Goal: Task Accomplishment & Management: Use online tool/utility

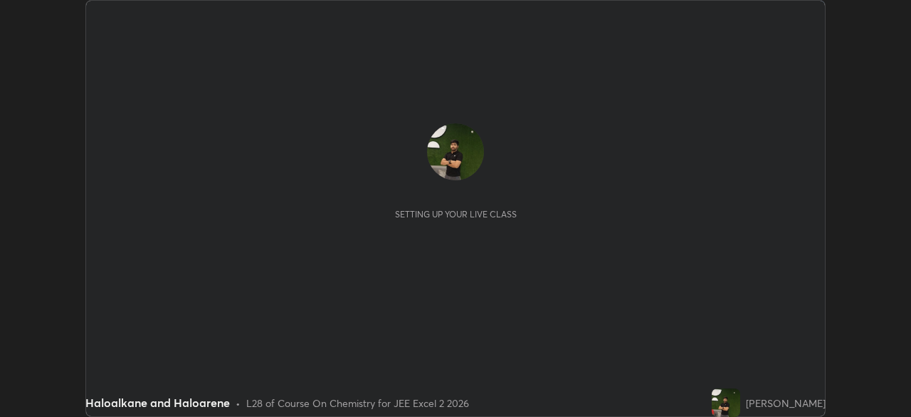
scroll to position [417, 911]
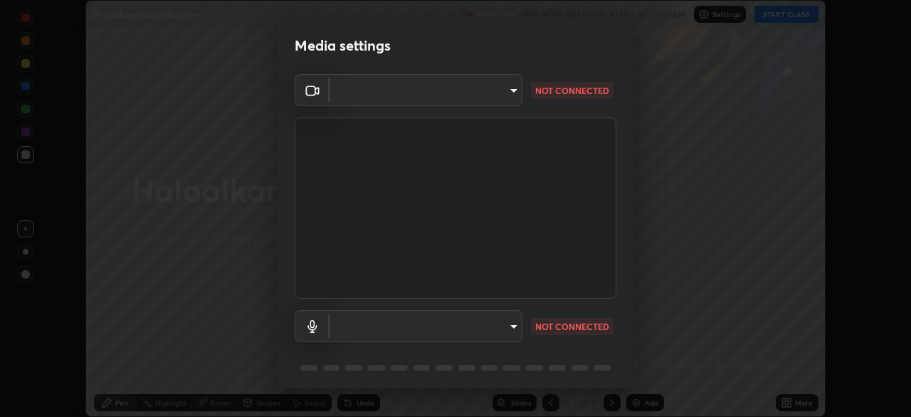
type input "39caa65dc23426385aa383ad0d0a4b68c28ae26f4a71cd21c25f84911154f6e3"
type input "default"
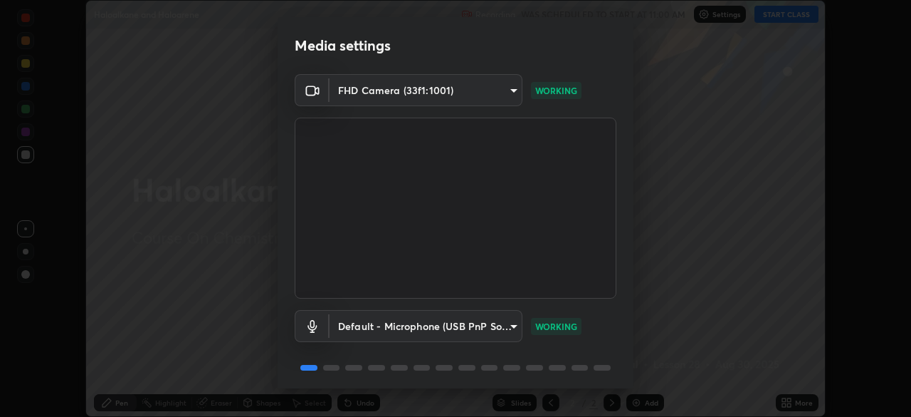
scroll to position [51, 0]
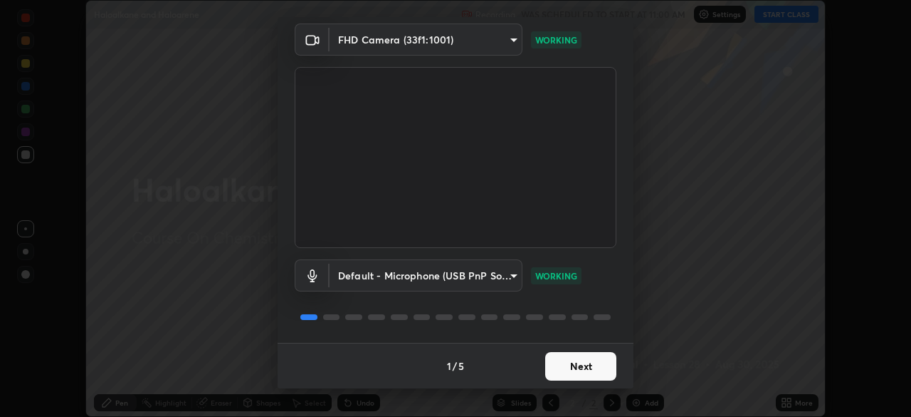
click at [572, 363] on button "Next" at bounding box center [580, 366] width 71 height 28
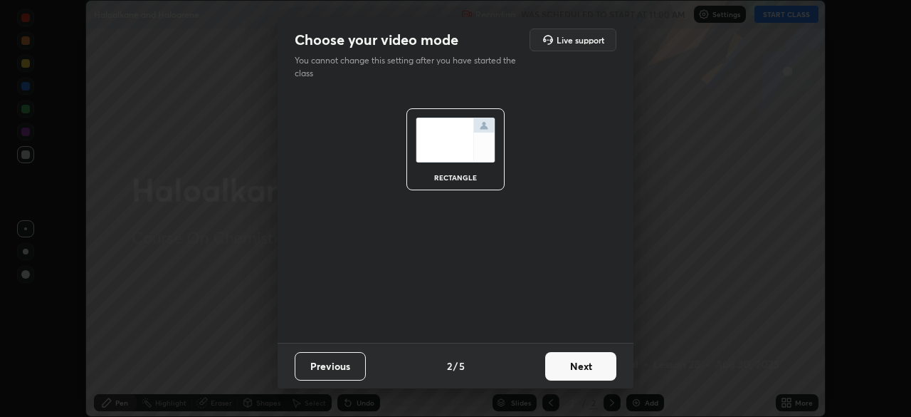
scroll to position [0, 0]
click at [571, 366] on button "Next" at bounding box center [580, 366] width 71 height 28
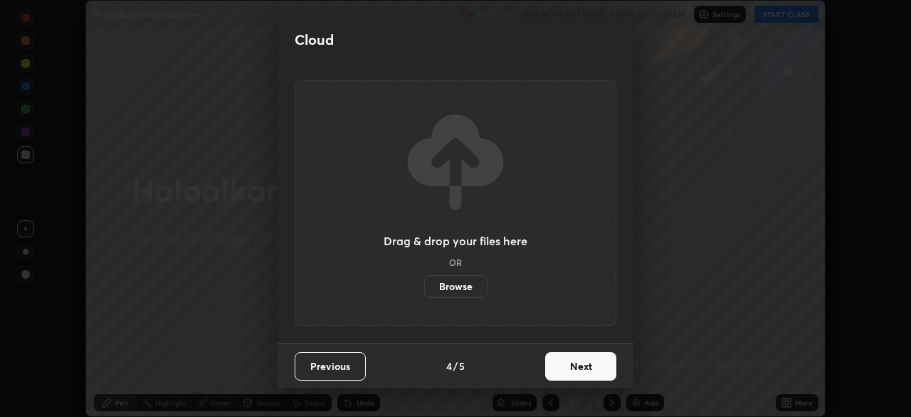
click at [568, 372] on button "Next" at bounding box center [580, 366] width 71 height 28
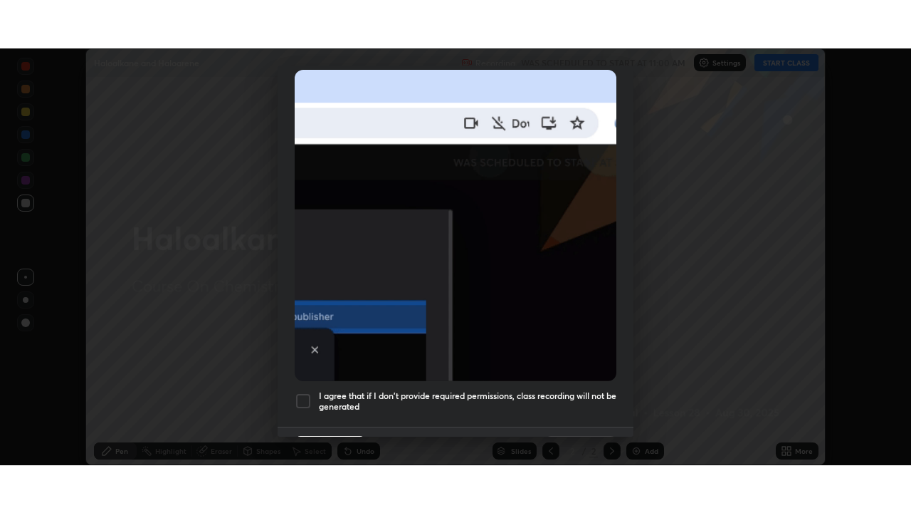
scroll to position [341, 0]
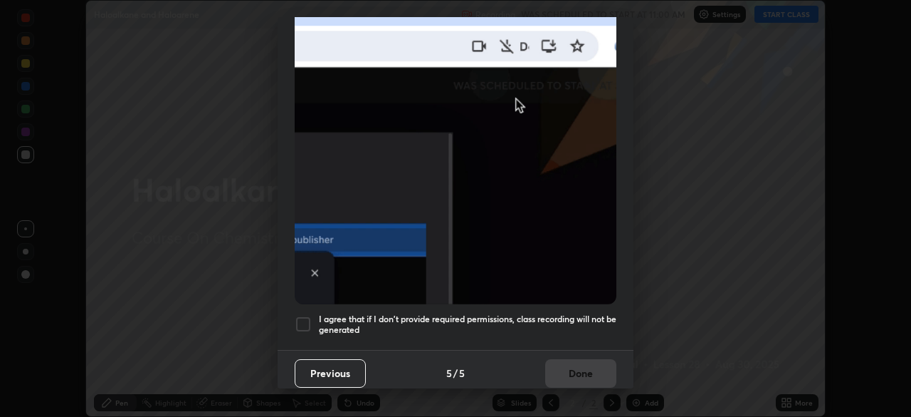
click at [308, 315] on div at bounding box center [303, 323] width 17 height 17
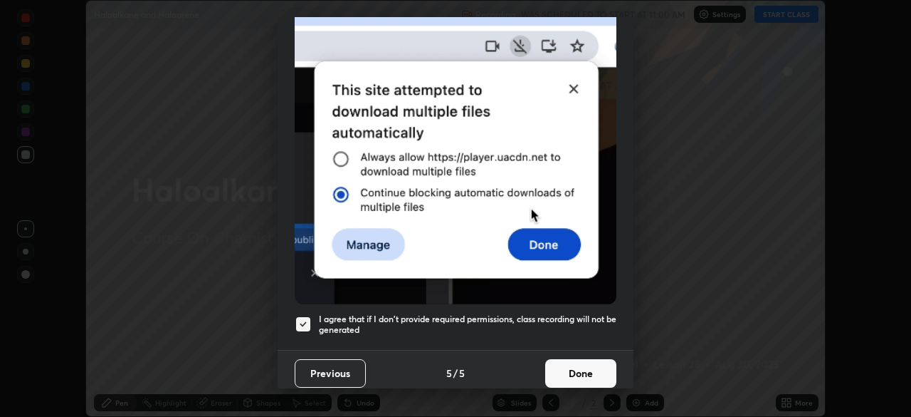
click at [586, 366] on button "Done" at bounding box center [580, 373] width 71 height 28
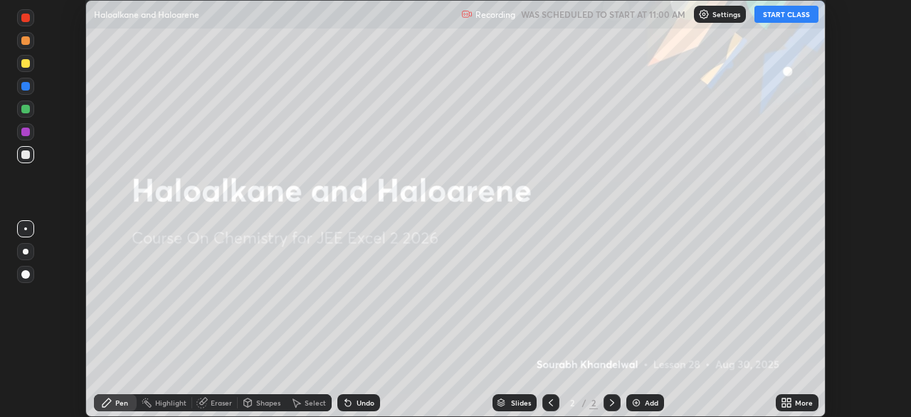
click at [788, 404] on icon at bounding box center [789, 405] width 4 height 4
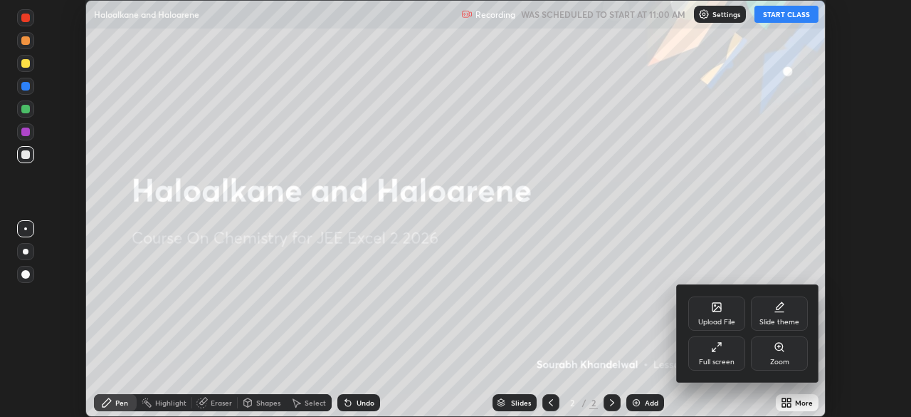
click at [721, 358] on div "Full screen" at bounding box center [717, 361] width 36 height 7
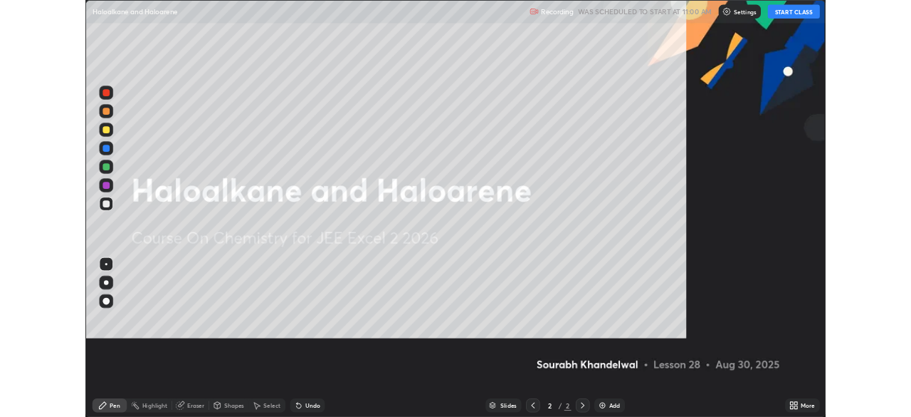
scroll to position [513, 911]
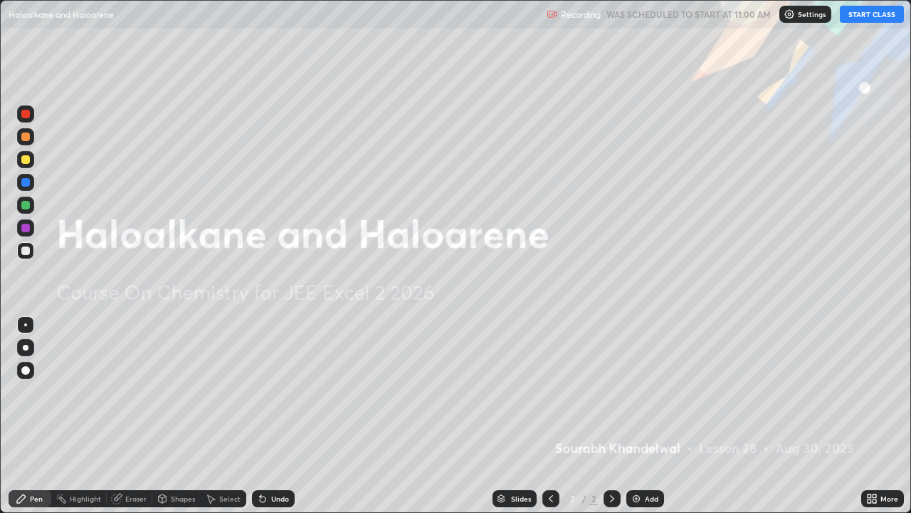
click at [870, 16] on button "START CLASS" at bounding box center [872, 14] width 64 height 17
click at [646, 416] on div "Add" at bounding box center [646, 498] width 38 height 17
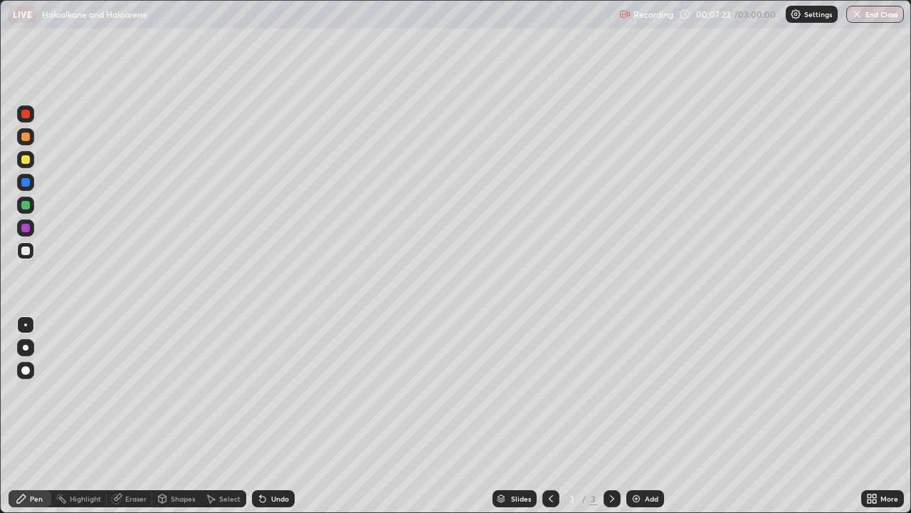
click at [645, 416] on div "Add" at bounding box center [652, 498] width 14 height 7
click at [171, 416] on div "Shapes" at bounding box center [176, 498] width 48 height 17
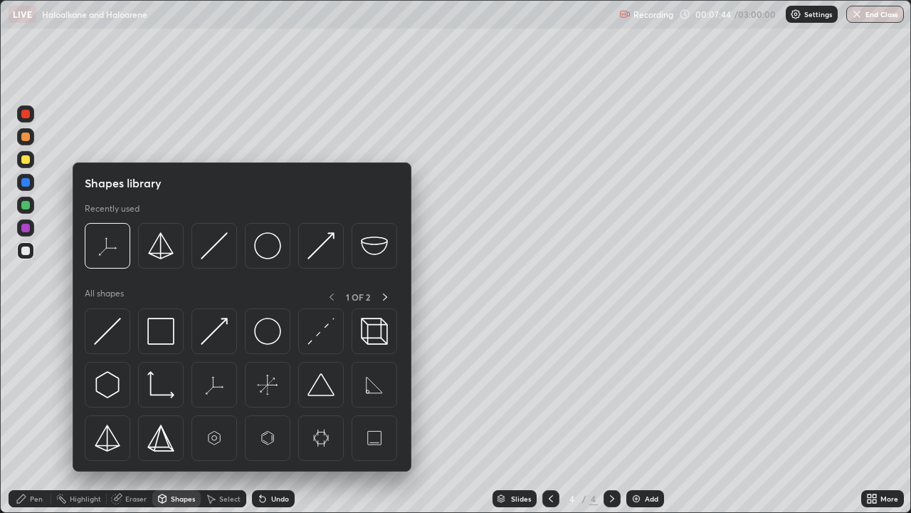
click at [123, 416] on div "Eraser" at bounding box center [130, 498] width 46 height 17
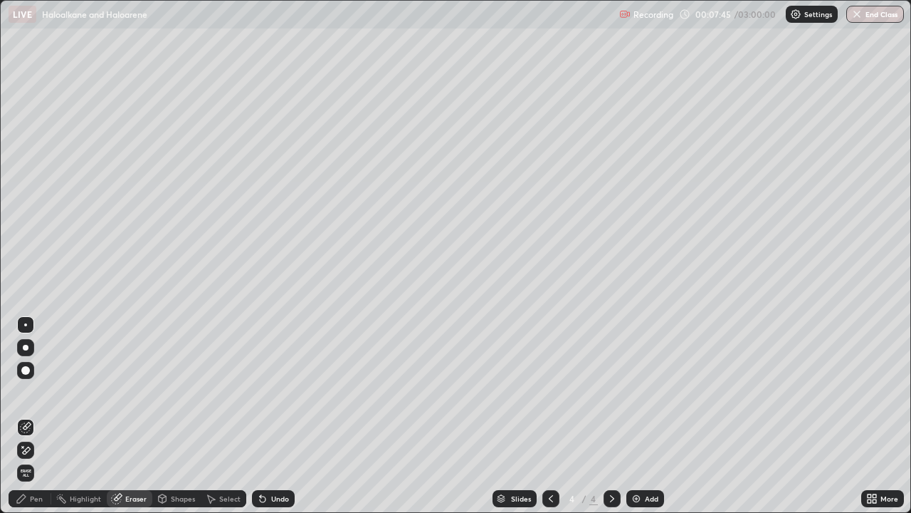
click at [123, 416] on div "Eraser" at bounding box center [130, 498] width 46 height 17
click at [29, 416] on div "Pen" at bounding box center [30, 498] width 43 height 17
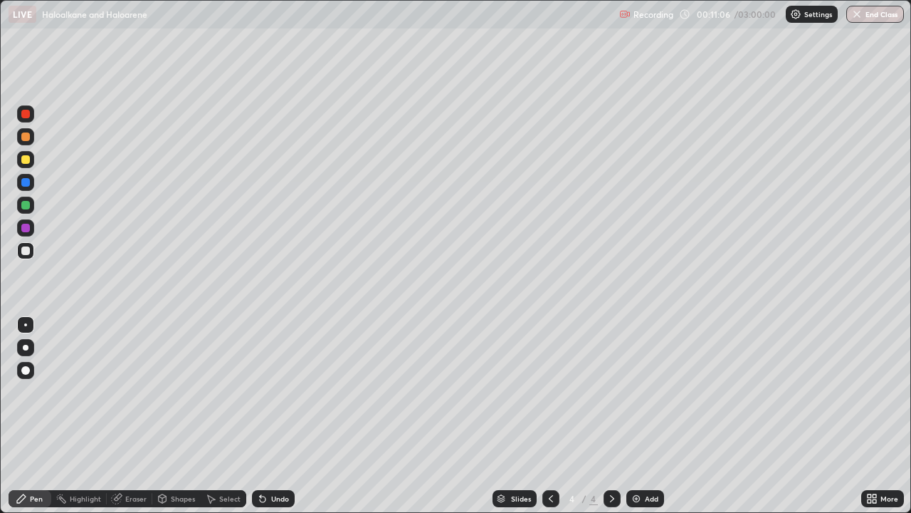
click at [643, 416] on div "Add" at bounding box center [646, 498] width 38 height 17
click at [645, 416] on div "Add" at bounding box center [646, 498] width 38 height 17
click at [275, 416] on div "Undo" at bounding box center [280, 498] width 18 height 7
click at [273, 416] on div "Undo" at bounding box center [280, 498] width 18 height 7
click at [649, 416] on div "Add" at bounding box center [652, 498] width 14 height 7
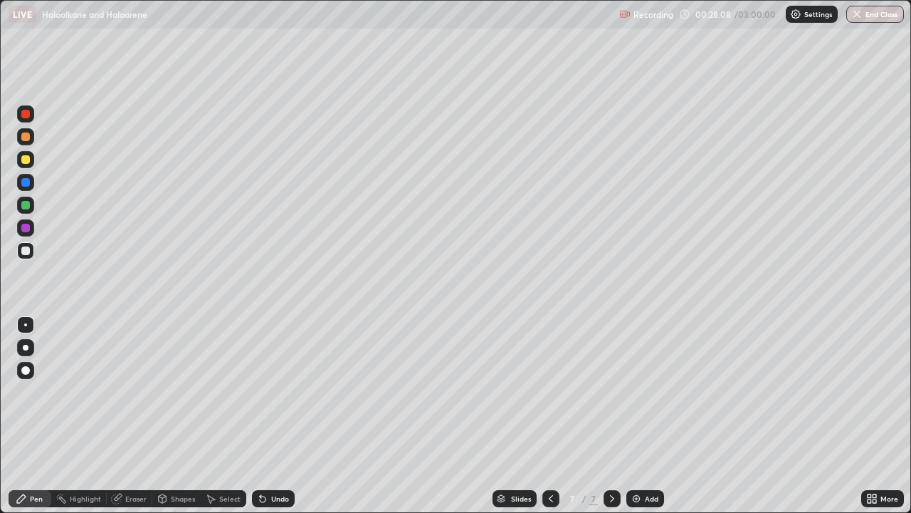
click at [270, 416] on div "Undo" at bounding box center [273, 498] width 43 height 17
click at [268, 416] on div "Undo" at bounding box center [273, 498] width 43 height 17
click at [272, 416] on div "Undo" at bounding box center [273, 498] width 43 height 17
click at [267, 416] on div "Undo" at bounding box center [273, 498] width 43 height 17
click at [263, 416] on icon at bounding box center [262, 498] width 11 height 11
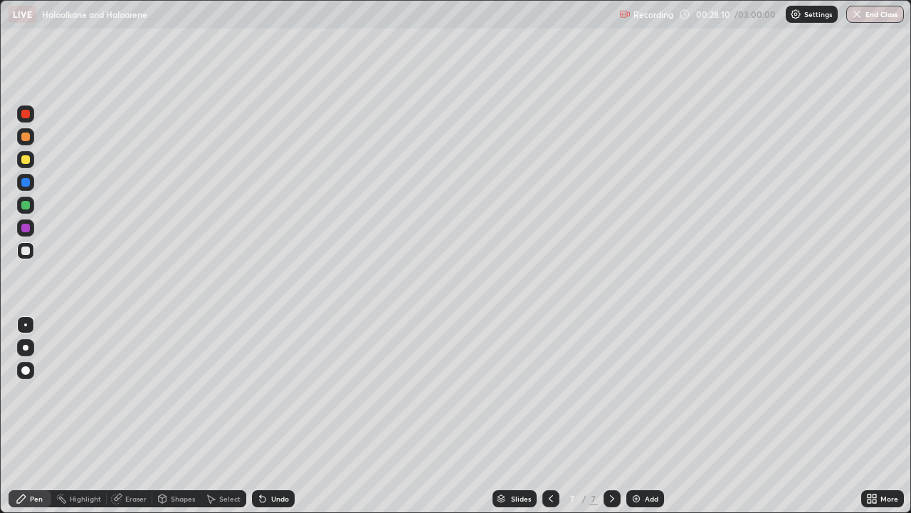
click at [260, 416] on icon at bounding box center [260, 495] width 1 height 1
click at [124, 416] on div "Eraser" at bounding box center [130, 498] width 46 height 17
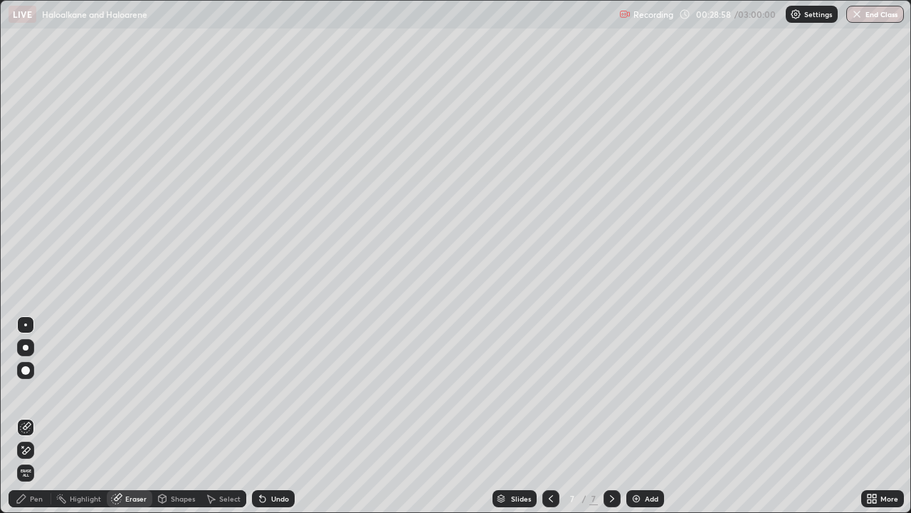
click at [19, 416] on icon at bounding box center [21, 498] width 11 height 11
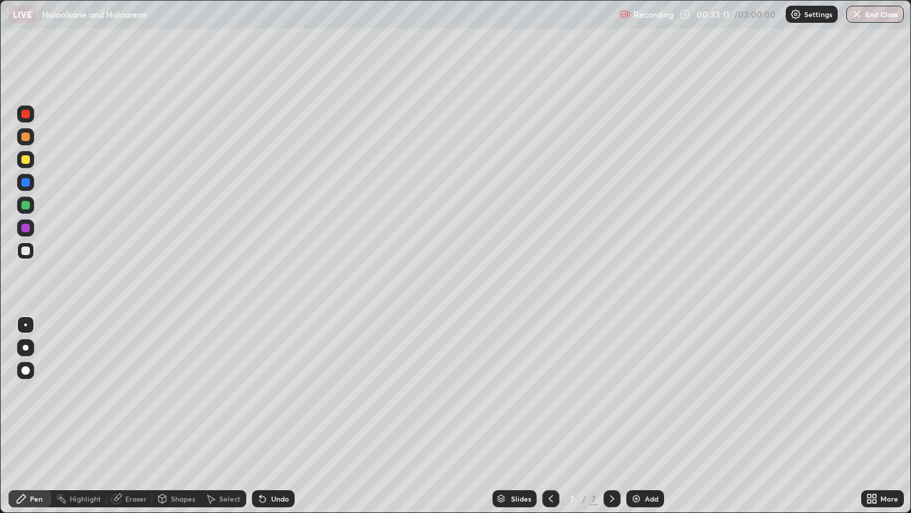
click at [646, 416] on div "Add" at bounding box center [646, 498] width 38 height 17
click at [281, 416] on div "Undo" at bounding box center [280, 498] width 18 height 7
click at [278, 416] on div "Undo" at bounding box center [280, 498] width 18 height 7
click at [279, 416] on div "Undo" at bounding box center [280, 498] width 18 height 7
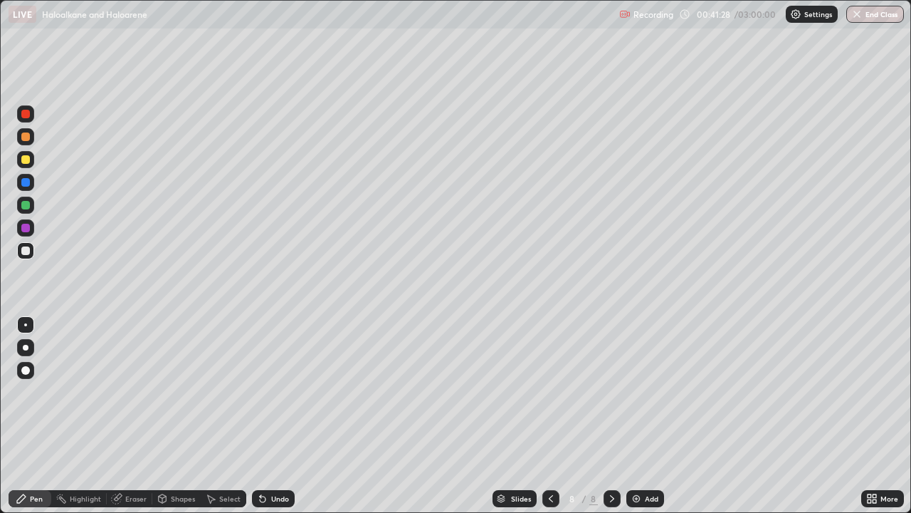
click at [646, 416] on div "Add" at bounding box center [652, 498] width 14 height 7
click at [657, 416] on div "Add" at bounding box center [646, 498] width 38 height 17
click at [139, 416] on div "Eraser" at bounding box center [135, 498] width 21 height 7
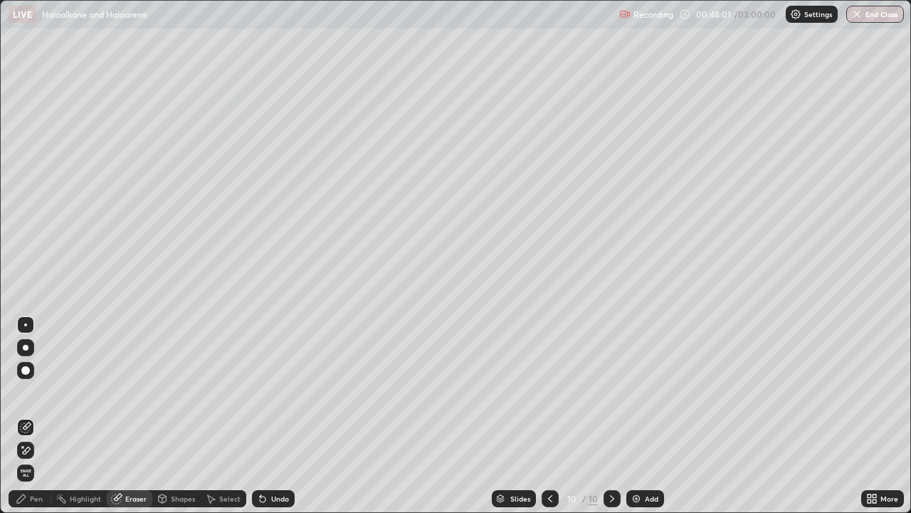
click at [23, 416] on icon at bounding box center [21, 498] width 11 height 11
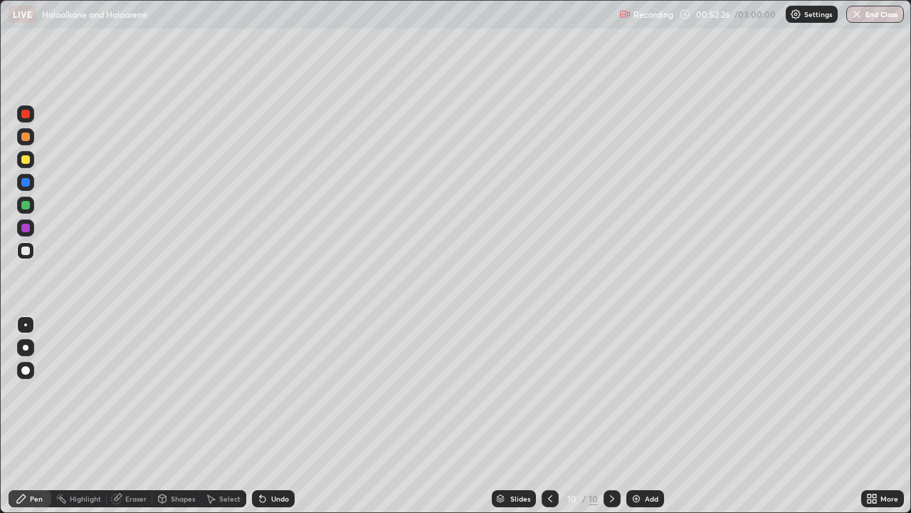
click at [634, 416] on img at bounding box center [636, 498] width 11 height 11
click at [648, 416] on div "Add" at bounding box center [652, 498] width 14 height 7
click at [274, 416] on div "Undo" at bounding box center [280, 498] width 18 height 7
click at [271, 416] on div "Undo" at bounding box center [280, 498] width 18 height 7
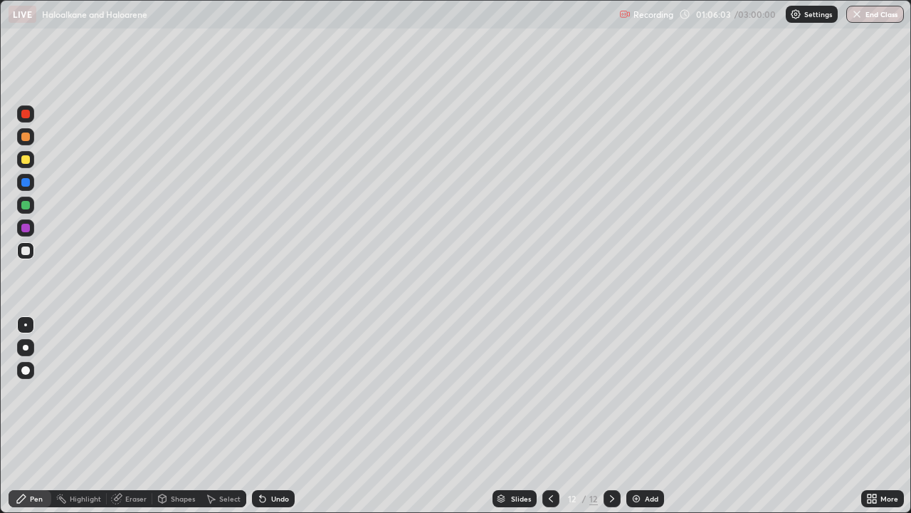
click at [271, 416] on div "Undo" at bounding box center [280, 498] width 18 height 7
click at [271, 416] on div "Undo" at bounding box center [273, 498] width 43 height 17
click at [271, 416] on div "Undo" at bounding box center [280, 498] width 18 height 7
click at [273, 416] on div "Undo" at bounding box center [280, 498] width 18 height 7
click at [275, 416] on div "Undo" at bounding box center [280, 498] width 18 height 7
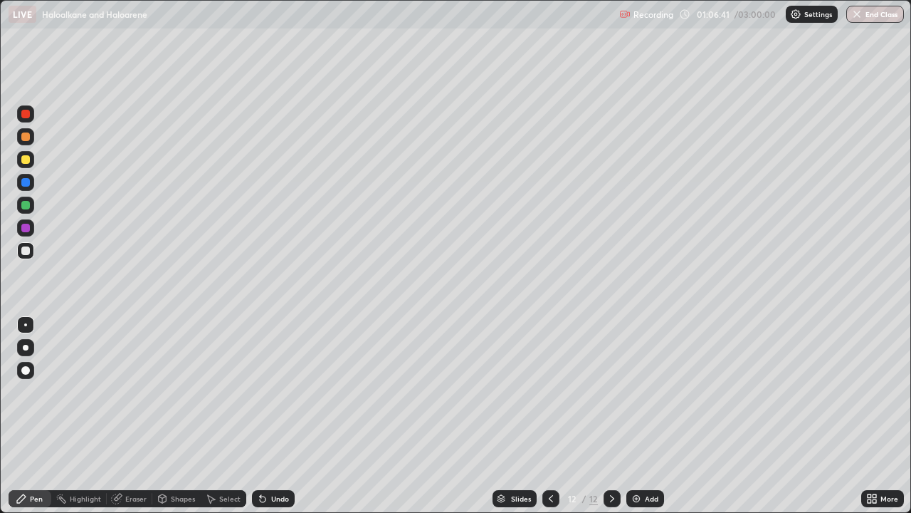
click at [643, 416] on div "Add" at bounding box center [646, 498] width 38 height 17
click at [267, 416] on div "Undo" at bounding box center [273, 498] width 43 height 17
click at [274, 416] on div "Undo" at bounding box center [273, 498] width 43 height 17
click at [130, 416] on div "Eraser" at bounding box center [135, 498] width 21 height 7
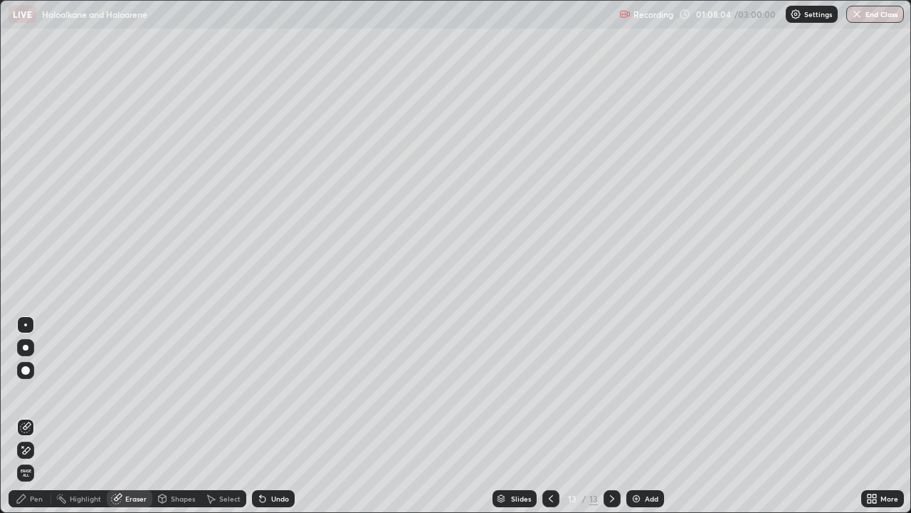
click at [43, 416] on div "Pen" at bounding box center [30, 498] width 43 height 17
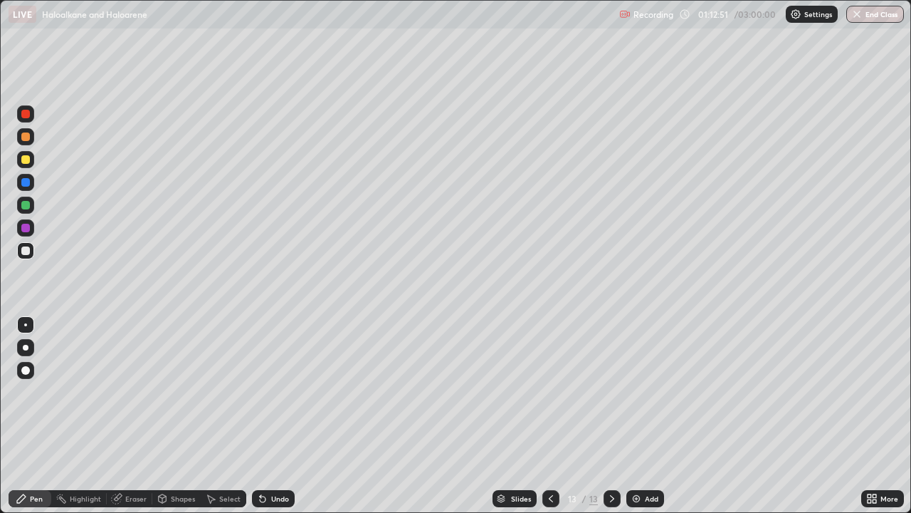
click at [642, 416] on div "Add" at bounding box center [646, 498] width 38 height 17
click at [640, 416] on img at bounding box center [636, 498] width 11 height 11
click at [131, 416] on div "Eraser" at bounding box center [135, 498] width 21 height 7
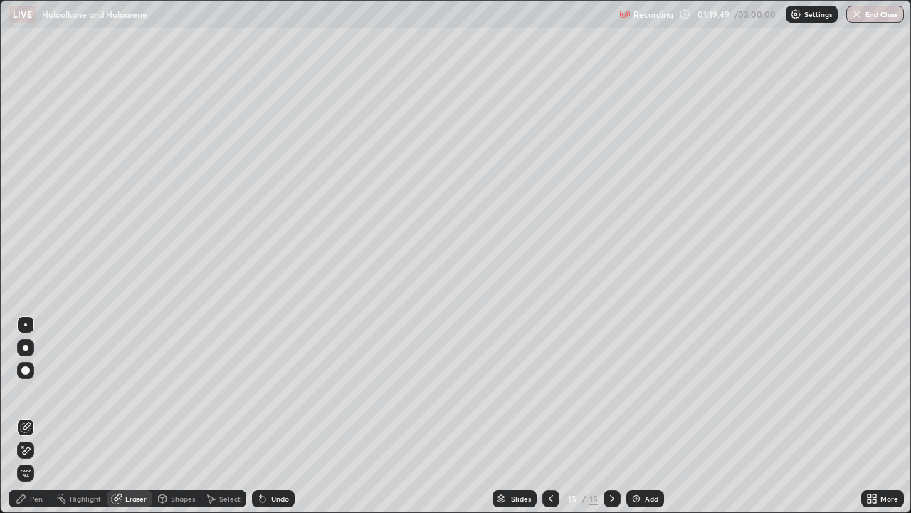
click at [36, 416] on div "Pen" at bounding box center [36, 498] width 13 height 7
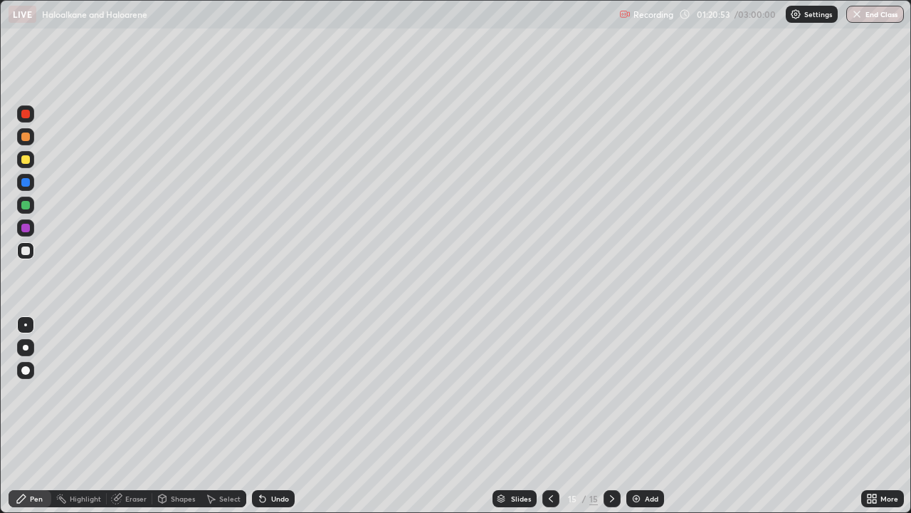
click at [645, 416] on div "Add" at bounding box center [646, 498] width 38 height 17
click at [642, 416] on div "Add" at bounding box center [646, 498] width 38 height 17
click at [652, 416] on div "Add" at bounding box center [646, 498] width 38 height 17
click at [271, 416] on div "Undo" at bounding box center [280, 498] width 18 height 7
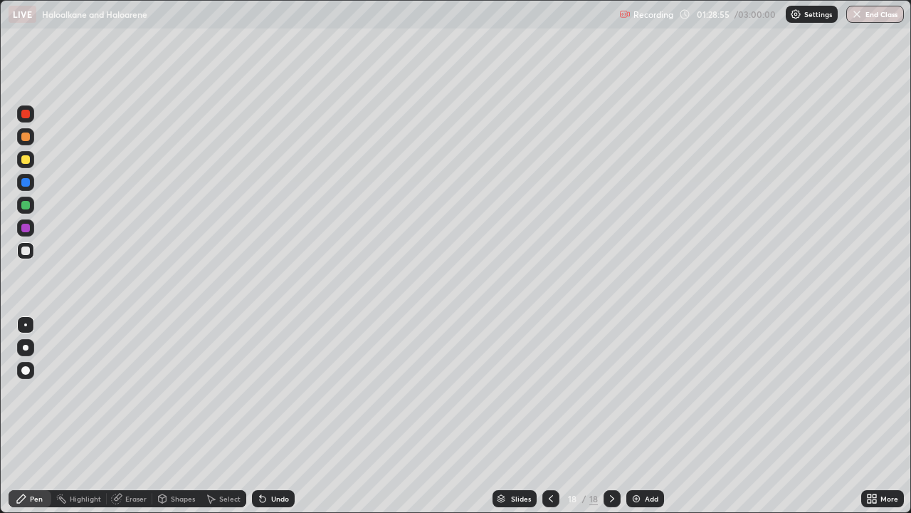
click at [129, 416] on div "Eraser" at bounding box center [135, 498] width 21 height 7
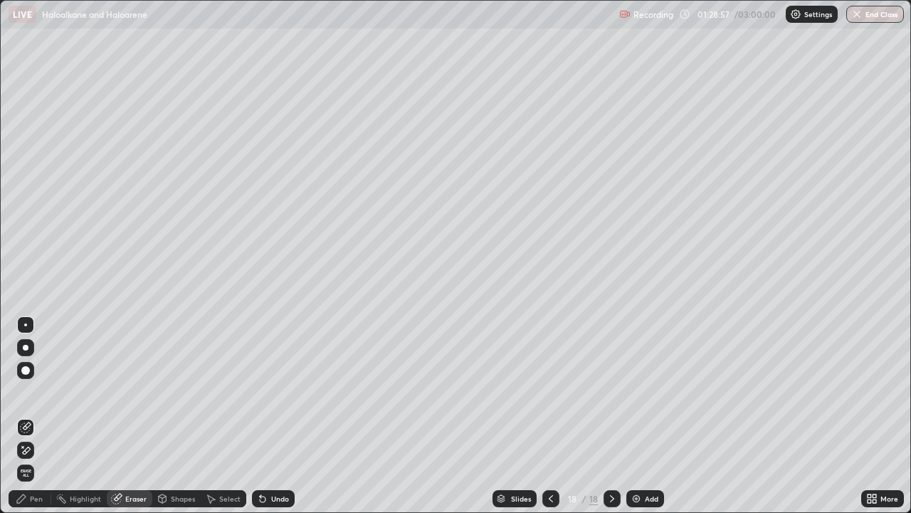
click at [23, 416] on icon at bounding box center [21, 498] width 11 height 11
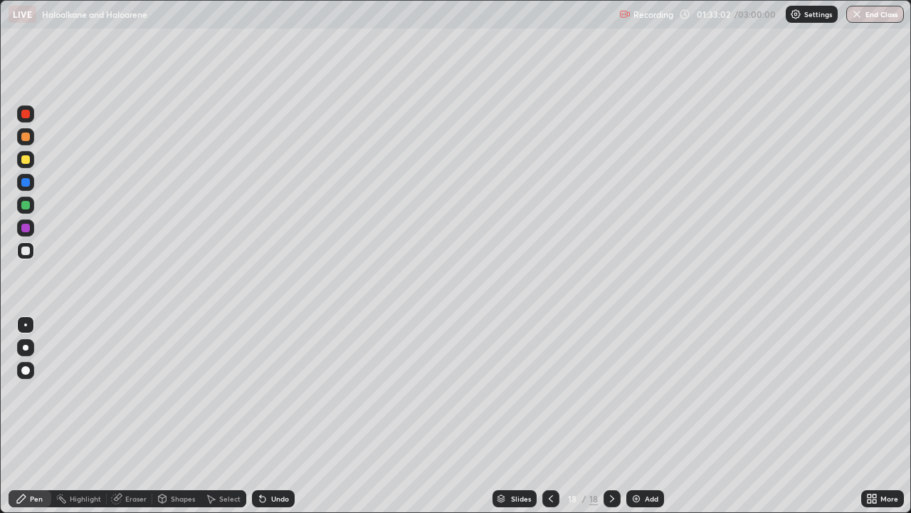
click at [643, 416] on div "Add" at bounding box center [646, 498] width 38 height 17
click at [649, 416] on div "Add" at bounding box center [646, 498] width 38 height 17
click at [647, 416] on div "Add" at bounding box center [653, 498] width 14 height 7
click at [277, 416] on div "Undo" at bounding box center [280, 498] width 18 height 7
click at [269, 416] on div "Undo" at bounding box center [273, 498] width 43 height 17
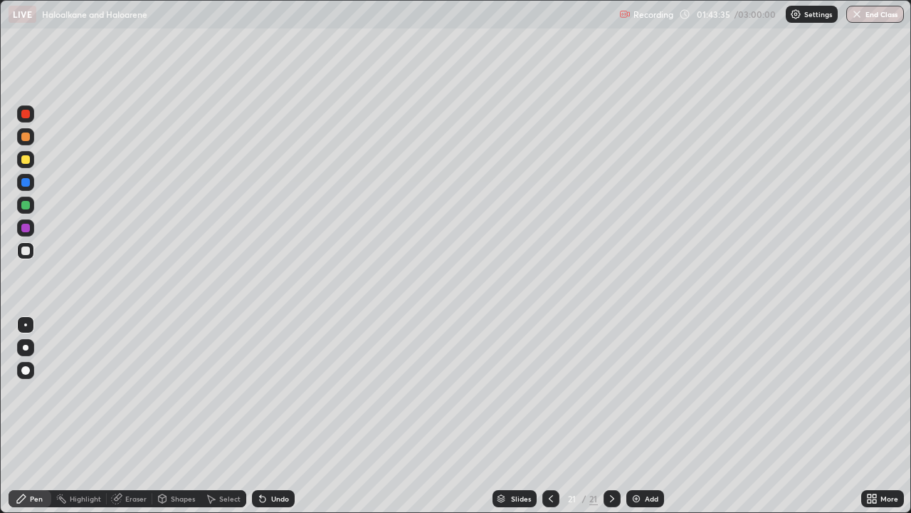
click at [264, 416] on icon at bounding box center [262, 498] width 11 height 11
click at [26, 135] on div at bounding box center [25, 136] width 9 height 9
click at [645, 416] on div "Add" at bounding box center [652, 498] width 14 height 7
click at [123, 416] on div "Eraser" at bounding box center [130, 498] width 46 height 17
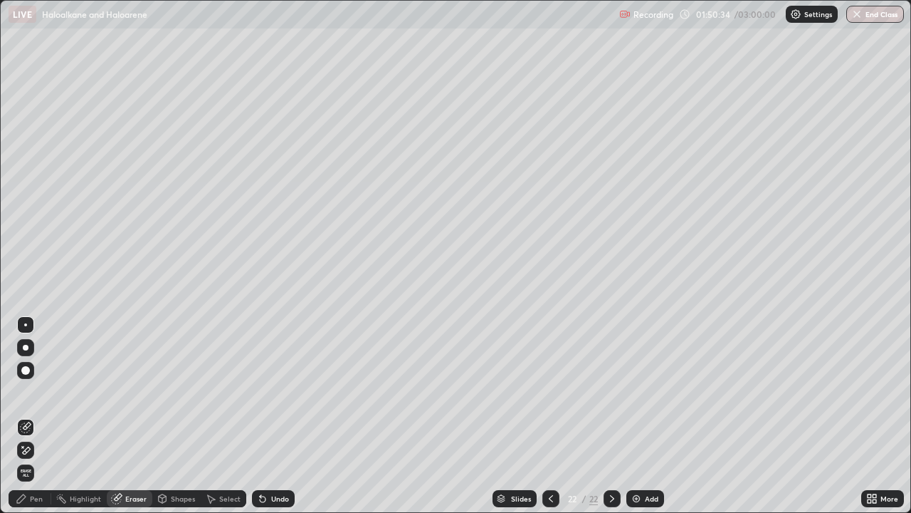
click at [31, 416] on div "Pen" at bounding box center [36, 498] width 13 height 7
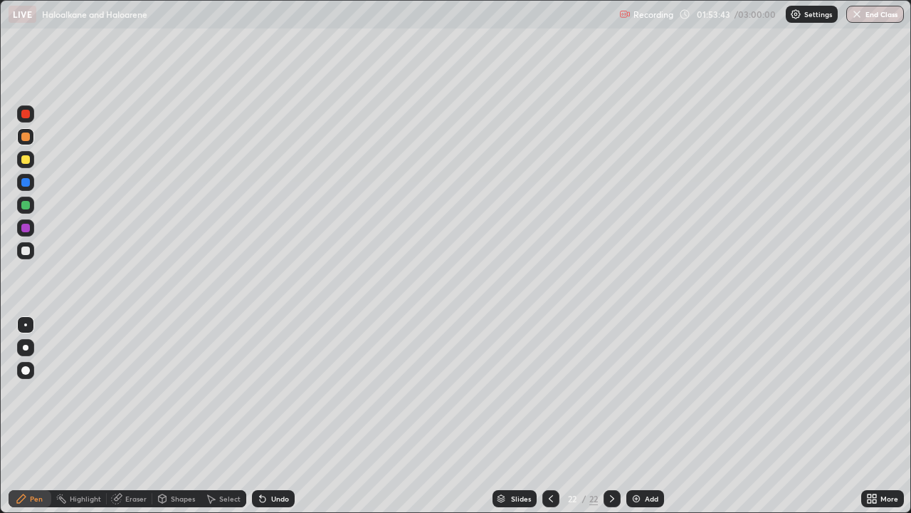
click at [645, 416] on div "Add" at bounding box center [646, 498] width 38 height 17
click at [866, 12] on button "End Class" at bounding box center [876, 14] width 58 height 17
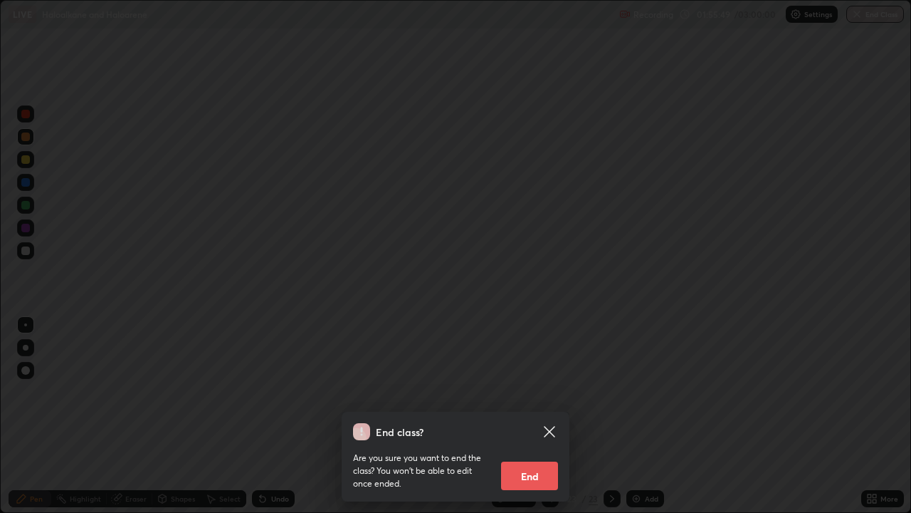
click at [521, 416] on button "End" at bounding box center [529, 475] width 57 height 28
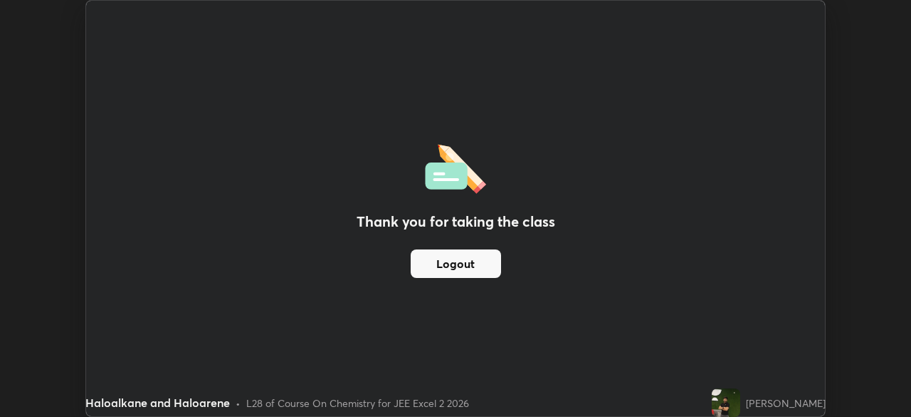
scroll to position [70782, 70288]
